Goal: Book appointment/travel/reservation

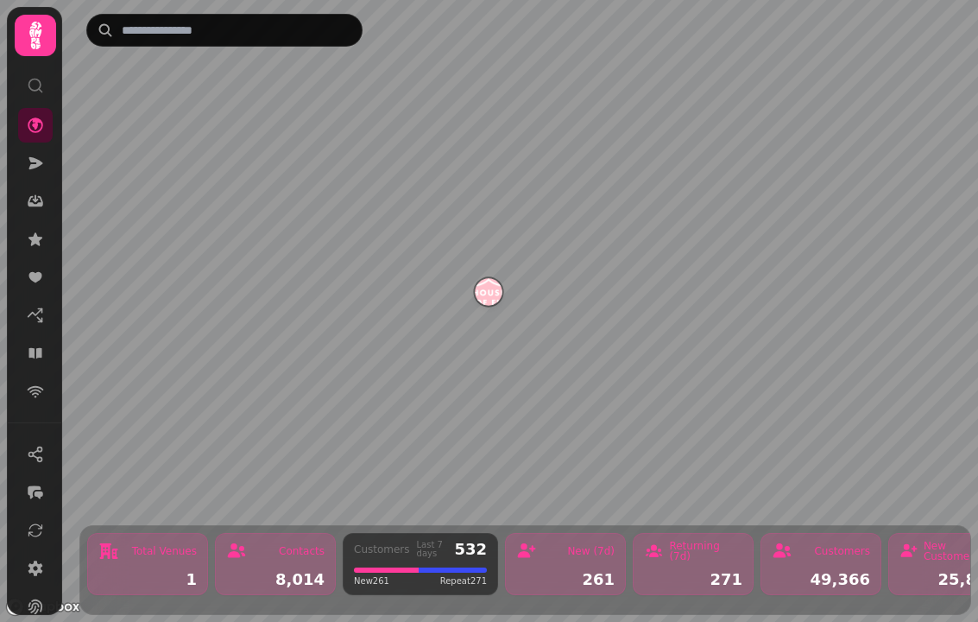
click at [20, 349] on link at bounding box center [35, 353] width 35 height 35
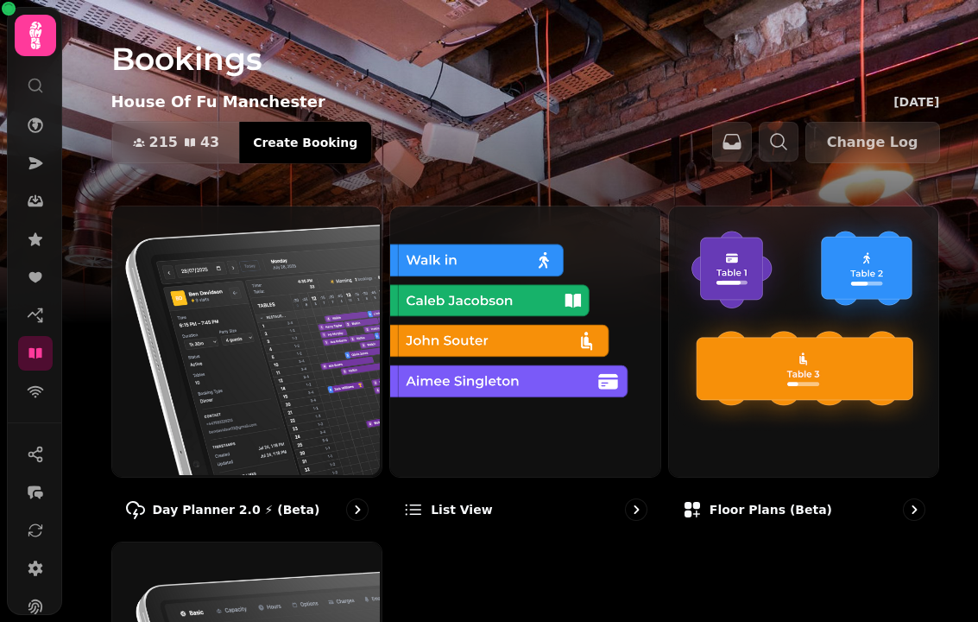
click at [275, 526] on div "Day Planner 2.0 ⚡ (Beta)" at bounding box center [247, 509] width 272 height 50
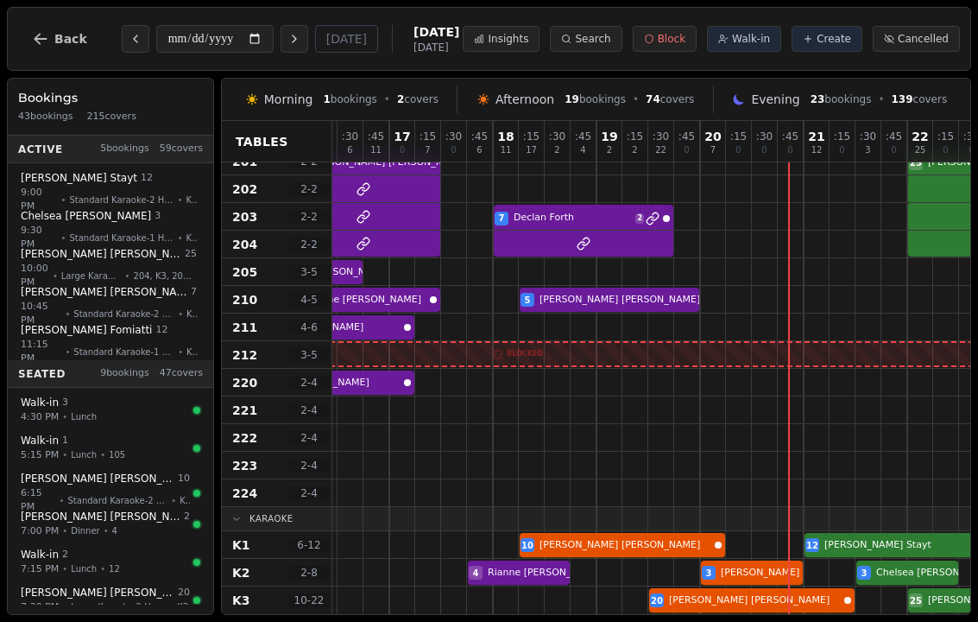
scroll to position [1138, 1705]
select select "****"
select select "**"
select select "******"
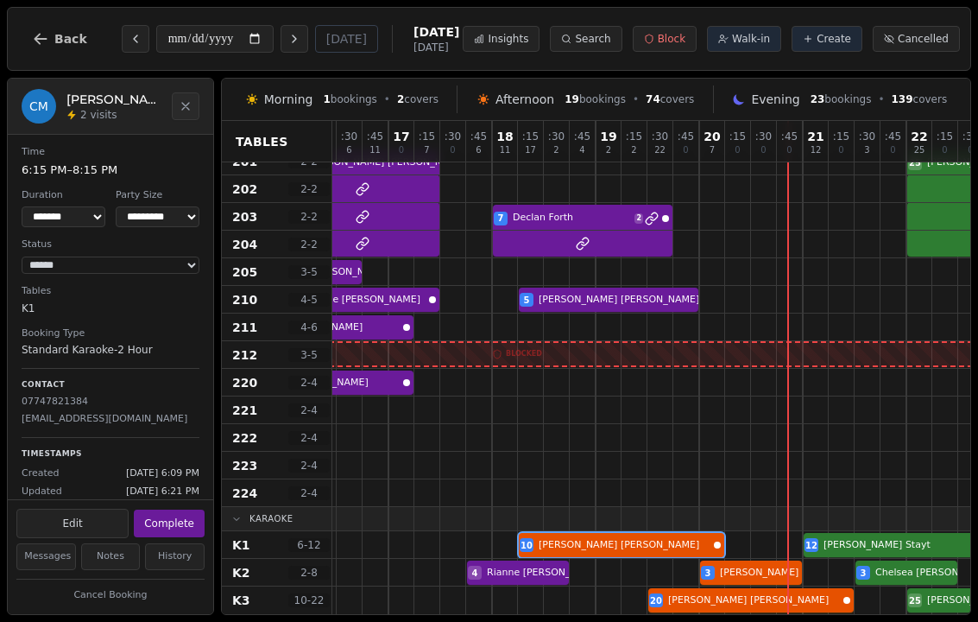
click at [173, 519] on button "Complete" at bounding box center [169, 523] width 71 height 28
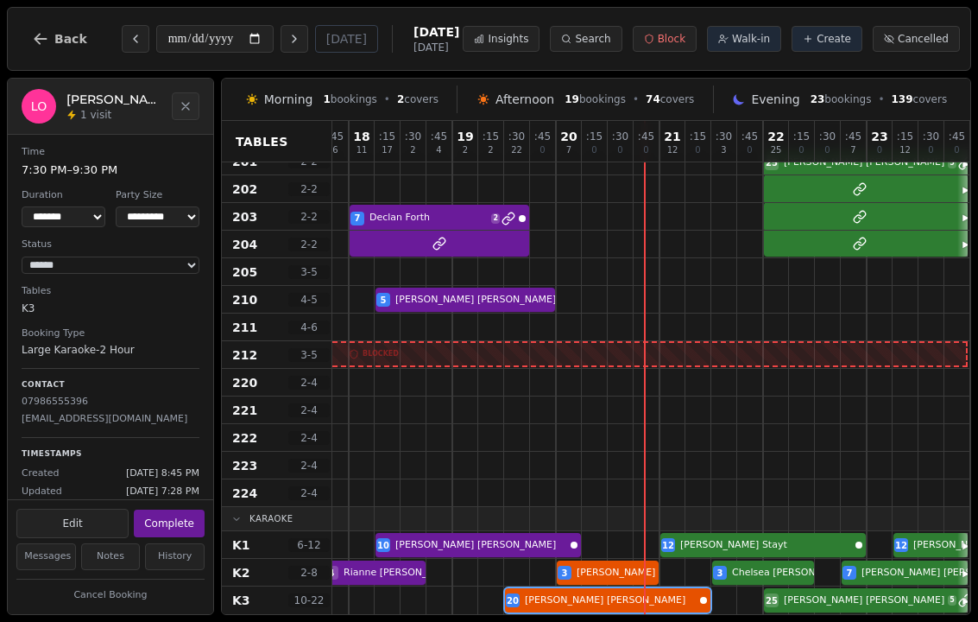
scroll to position [1147, 1848]
click at [281, 51] on button "Next day" at bounding box center [295, 39] width 28 height 28
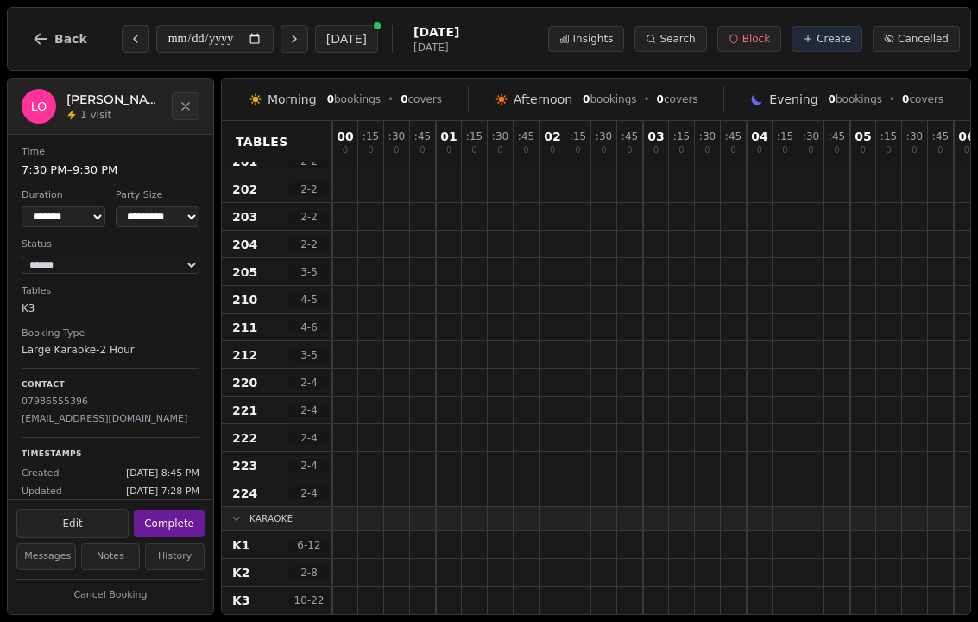
scroll to position [1147, 0]
click at [137, 32] on icon "Previous day" at bounding box center [136, 39] width 14 height 14
type input "**********"
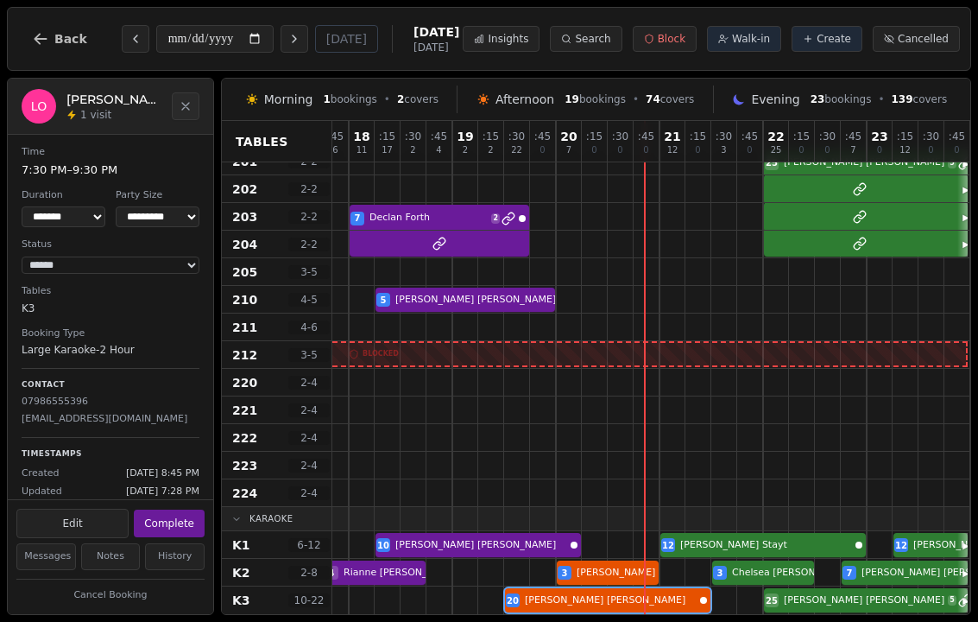
scroll to position [1147, 1848]
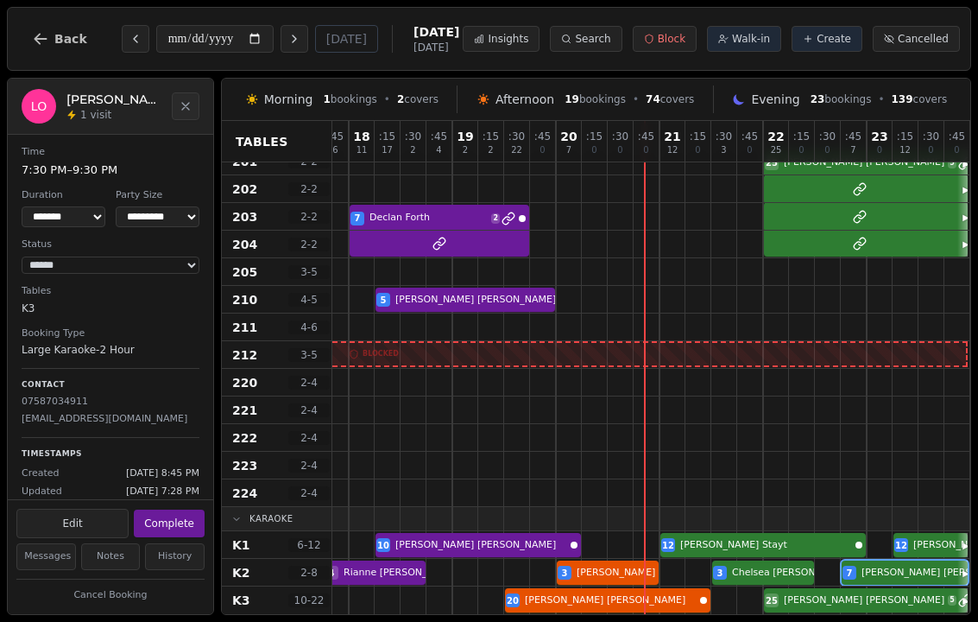
click at [888, 546] on div at bounding box center [880, 544] width 26 height 27
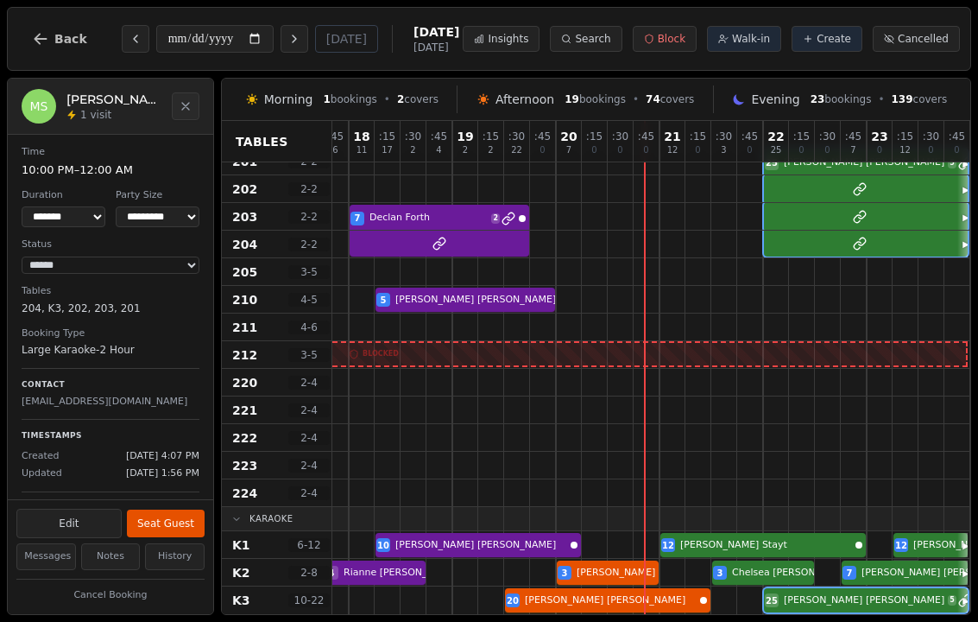
click at [900, 559] on div at bounding box center [906, 571] width 25 height 25
click at [909, 546] on div at bounding box center [906, 544] width 26 height 27
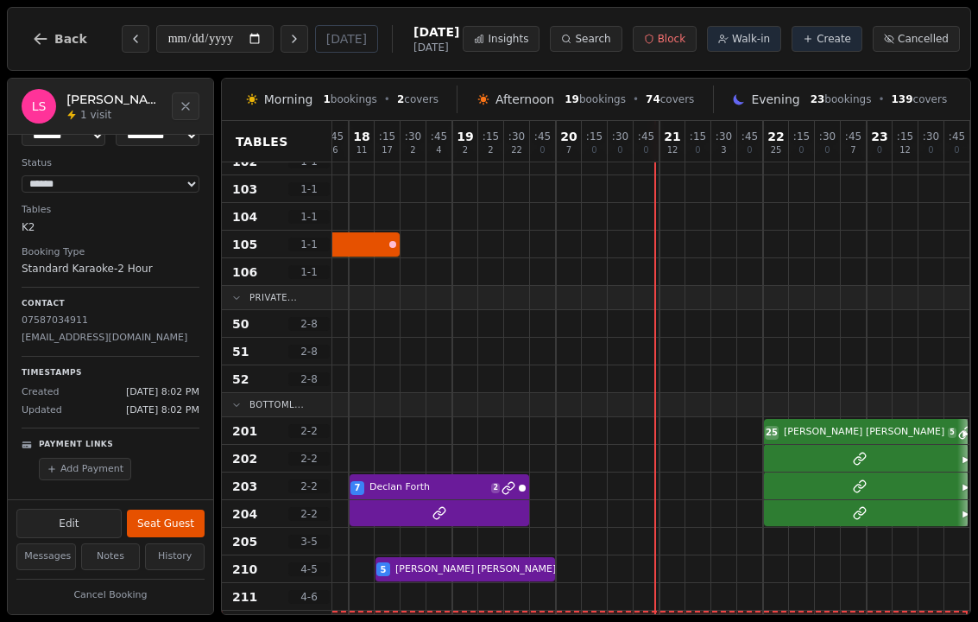
scroll to position [869, 1848]
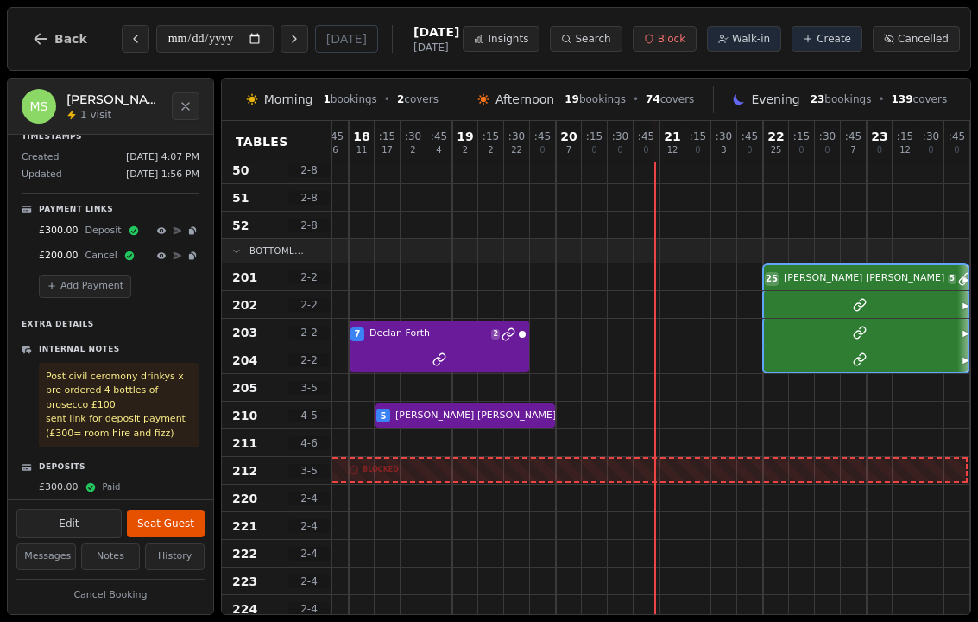
scroll to position [1020, 1848]
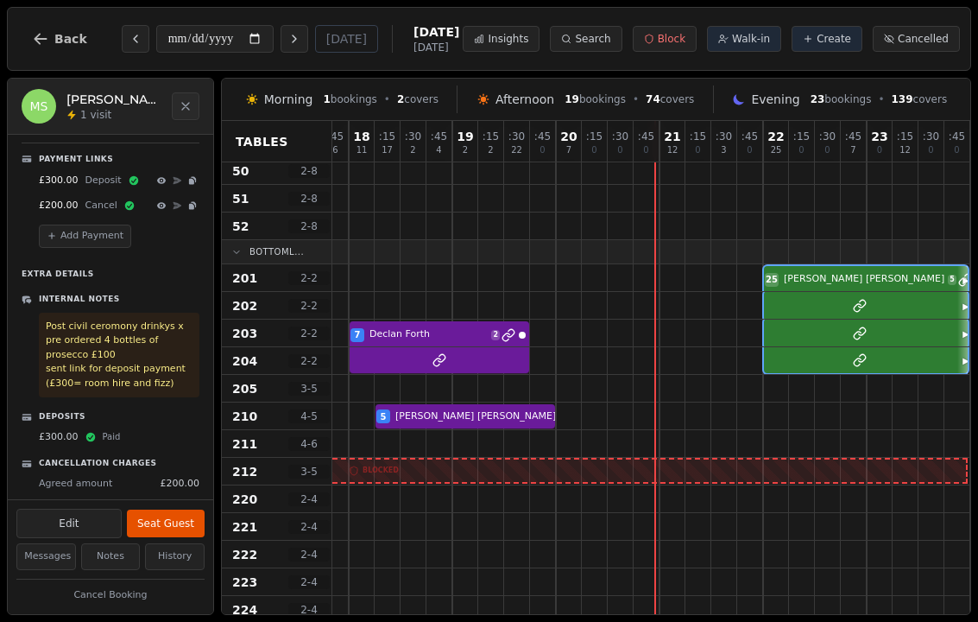
click at [111, 545] on button "Notes" at bounding box center [111, 556] width 60 height 27
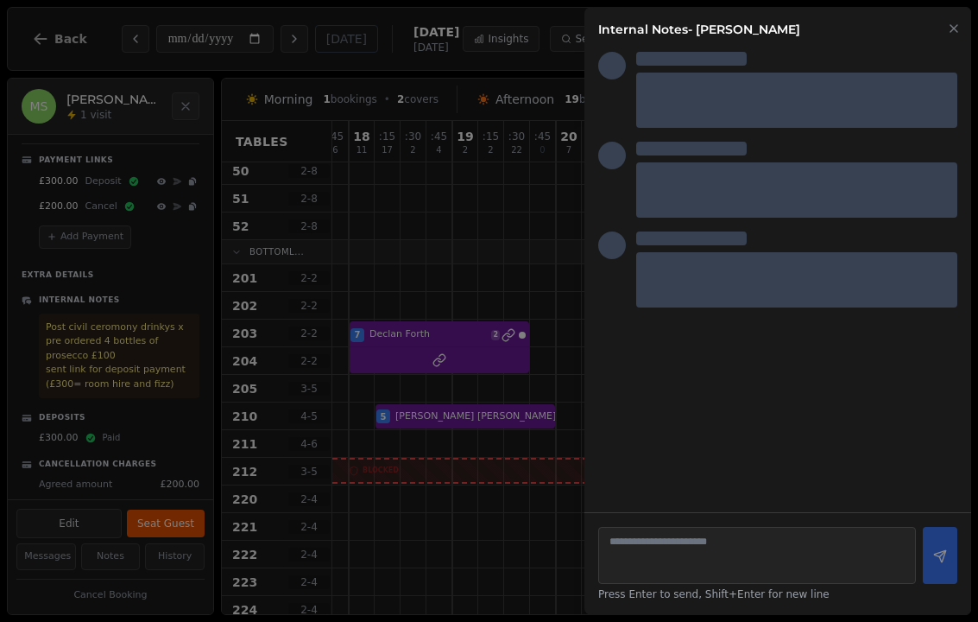
scroll to position [347, 0]
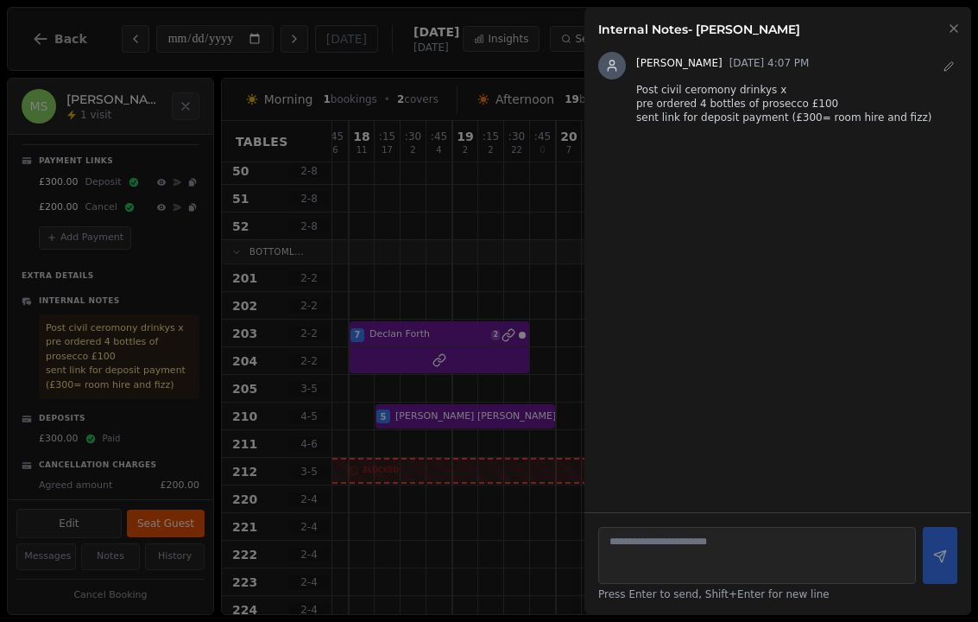
click at [947, 36] on button "Close" at bounding box center [954, 27] width 14 height 21
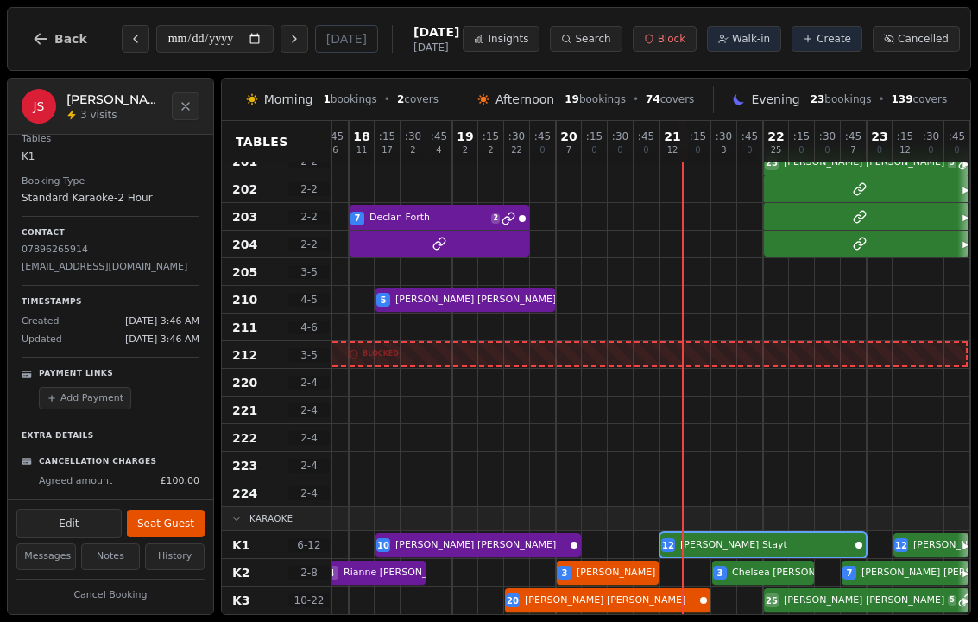
scroll to position [152, 0]
click at [180, 509] on button "Seat Guest" at bounding box center [166, 523] width 78 height 28
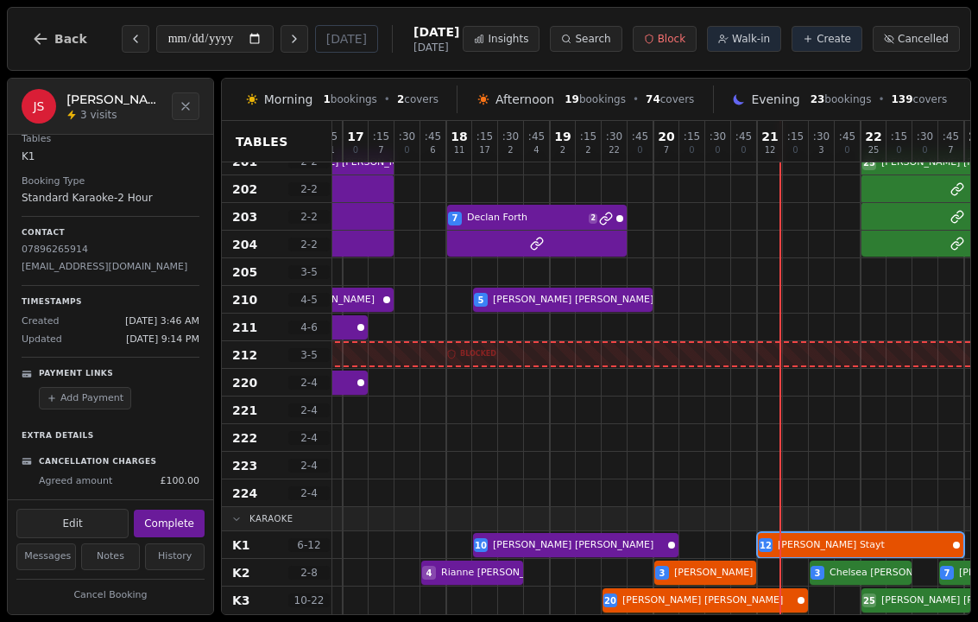
scroll to position [1147, 1751]
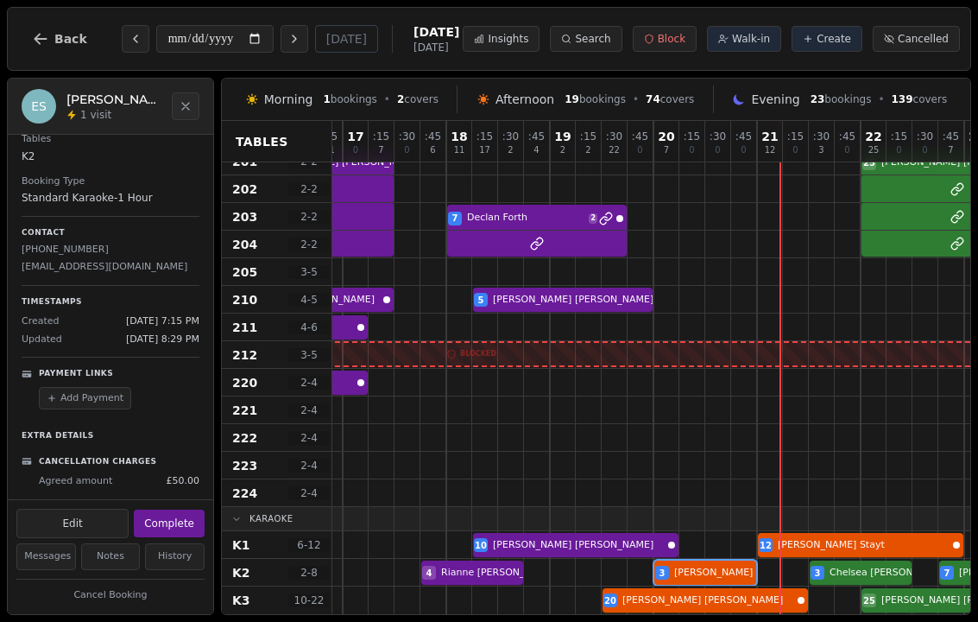
click at [174, 509] on button "Complete" at bounding box center [169, 523] width 71 height 28
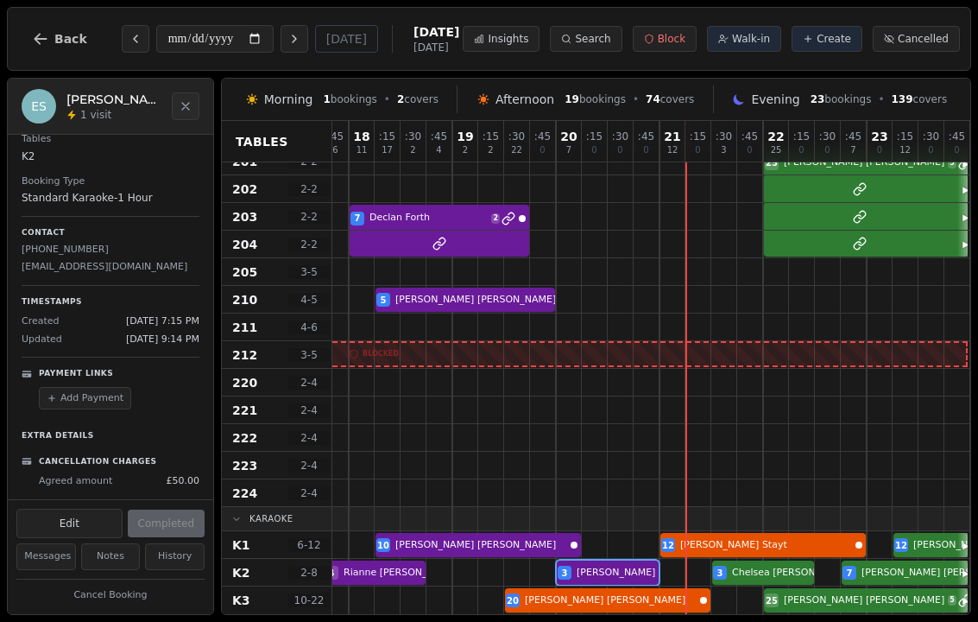
scroll to position [1147, 1848]
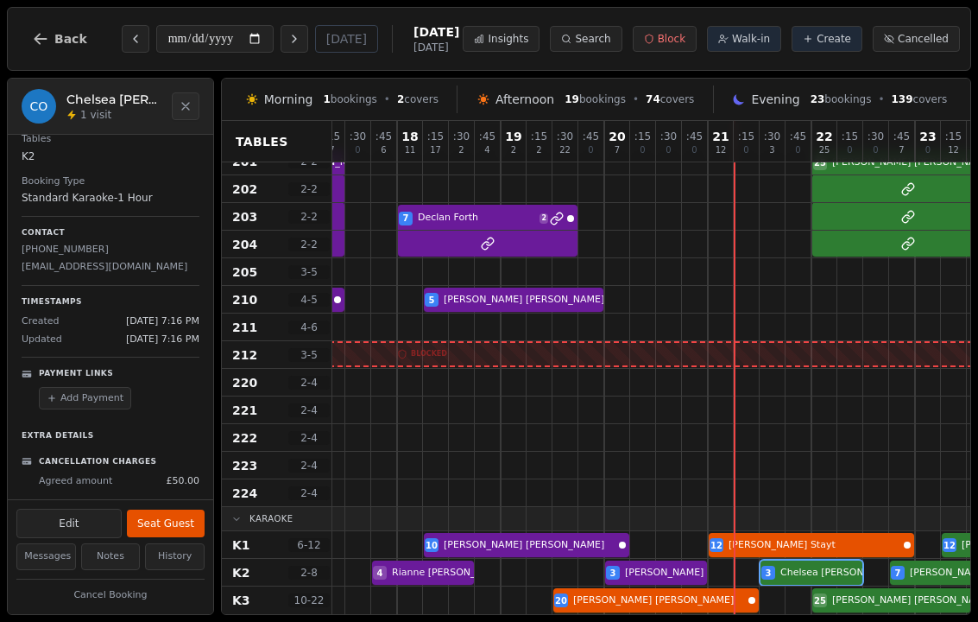
scroll to position [1147, 1799]
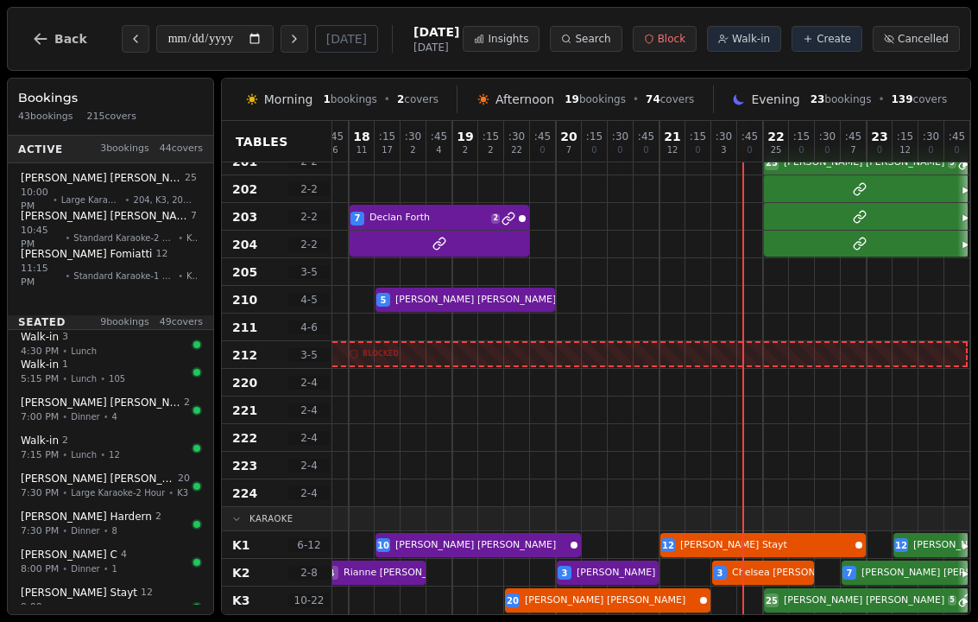
scroll to position [1147, 1848]
